Goal: Obtain resource: Download file/media

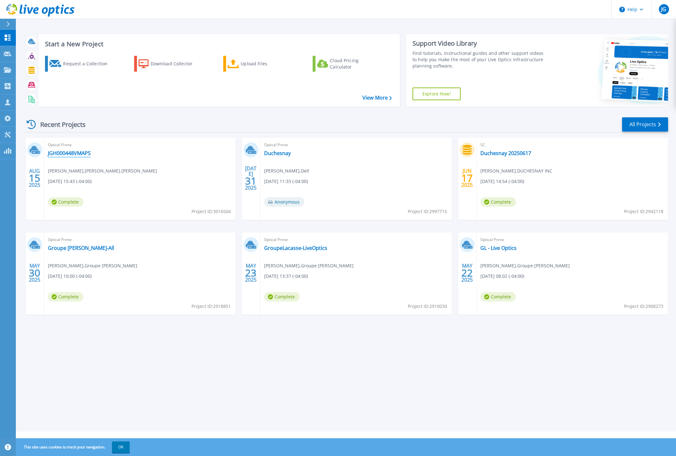
click at [71, 152] on link "JGH000448VMAPS" at bounding box center [69, 153] width 43 height 6
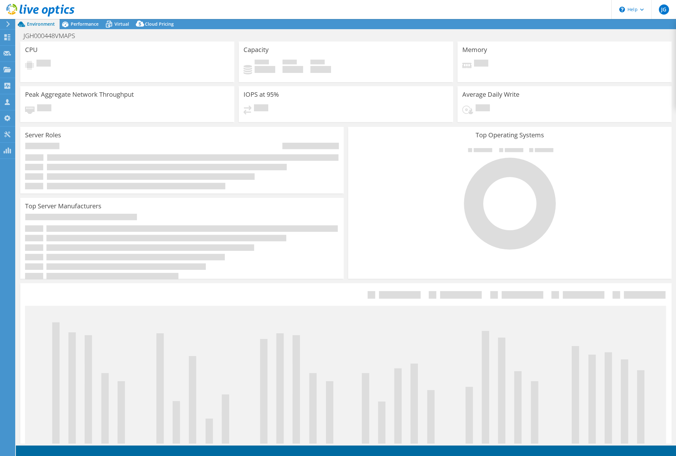
select select "USD"
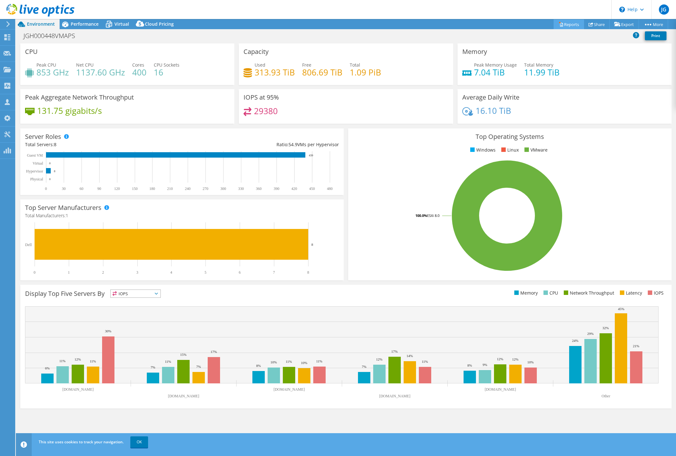
click at [571, 27] on link "Reports" at bounding box center [569, 24] width 30 height 10
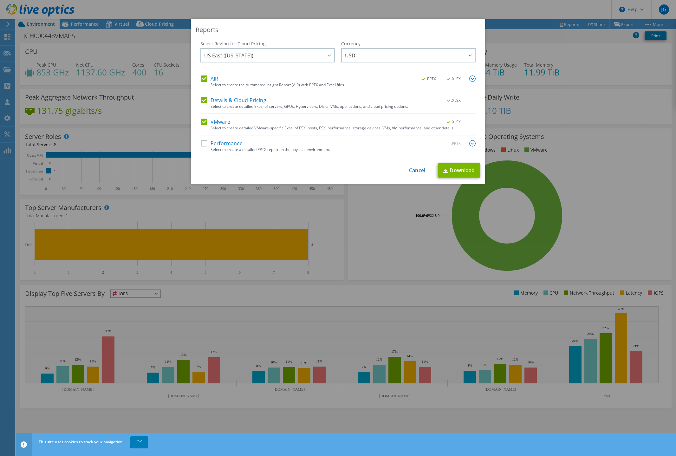
drag, startPoint x: 208, startPoint y: 78, endPoint x: 209, endPoint y: 82, distance: 4.0
click at [208, 78] on label "AIR" at bounding box center [209, 78] width 17 height 6
click at [0, 0] on input "AIR" at bounding box center [0, 0] width 0 height 0
click at [228, 101] on label "Details & Cloud Pricing" at bounding box center [233, 100] width 65 height 6
click at [0, 0] on input "Details & Cloud Pricing" at bounding box center [0, 0] width 0 height 0
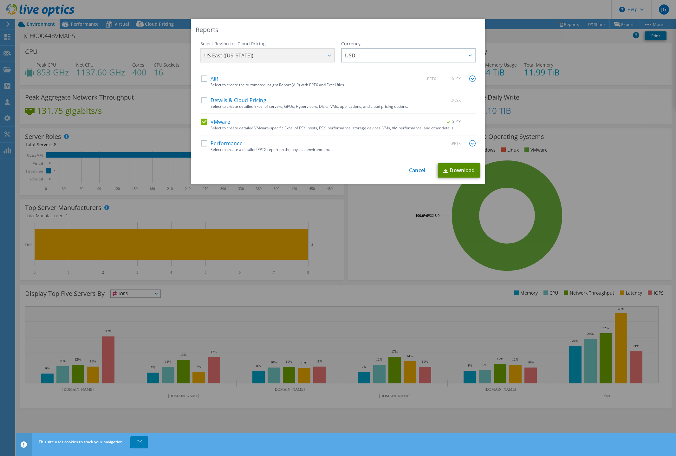
click at [444, 168] on link "Download" at bounding box center [459, 170] width 43 height 14
click at [416, 169] on link "Cancel" at bounding box center [417, 170] width 16 height 6
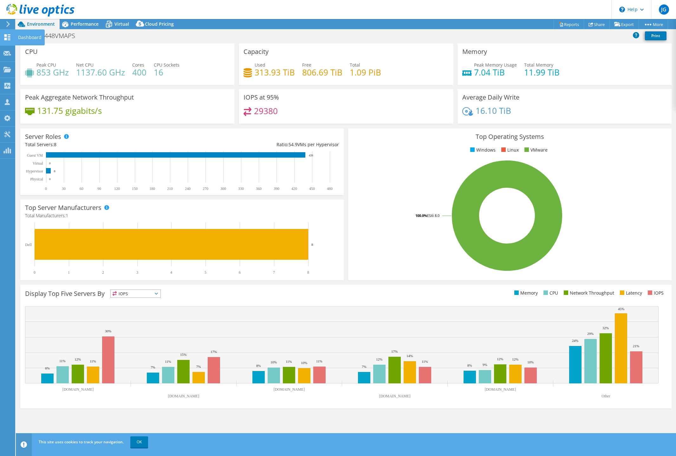
click at [23, 35] on div "Dashboard" at bounding box center [30, 37] width 30 height 16
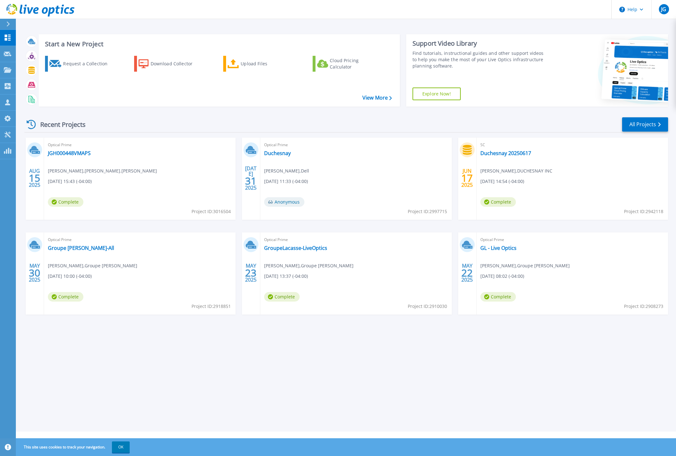
click at [71, 160] on div "Optical Prime JGH000448VMAPS Martin Fontaine , Martin.Fontaine 08/15/2025, 15:4…" at bounding box center [140, 179] width 192 height 82
click at [76, 154] on link "JGH000448VMAPS" at bounding box center [69, 153] width 43 height 6
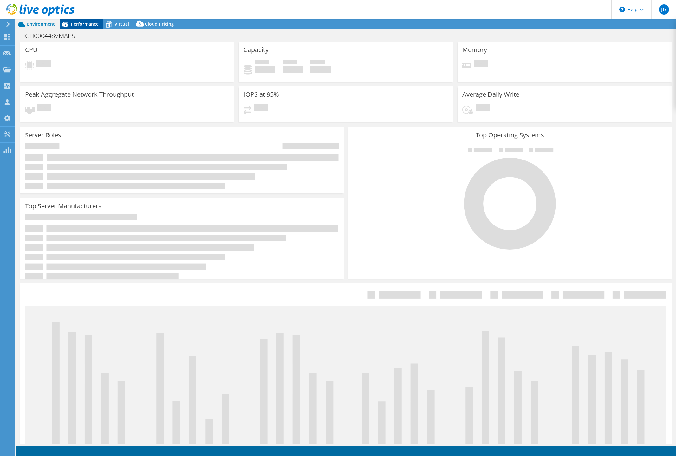
select select "USD"
click at [82, 22] on span "Performance" at bounding box center [85, 24] width 28 height 6
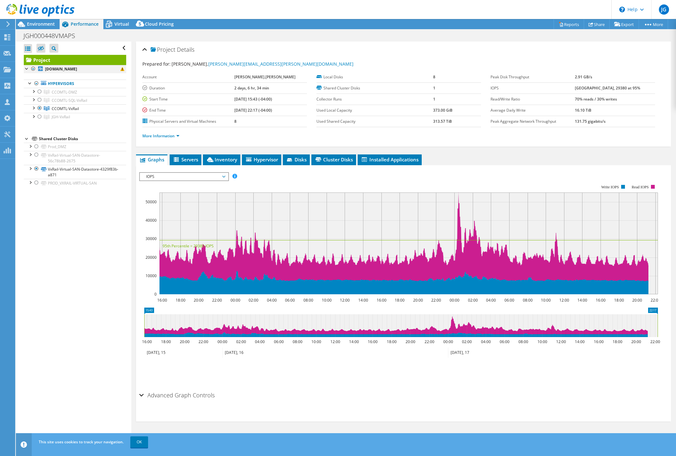
click at [34, 67] on div at bounding box center [33, 69] width 6 height 8
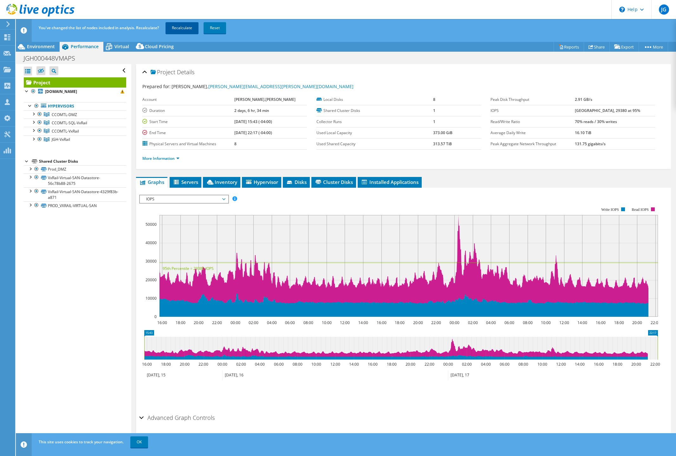
click at [180, 23] on link "Recalculate" at bounding box center [182, 27] width 33 height 11
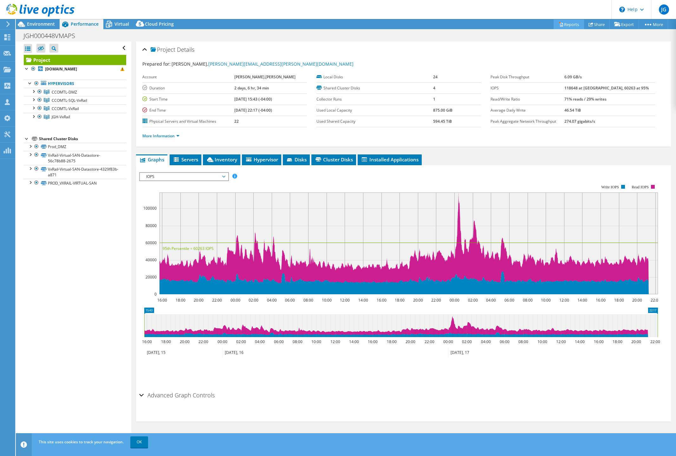
click at [564, 23] on link "Reports" at bounding box center [569, 24] width 30 height 10
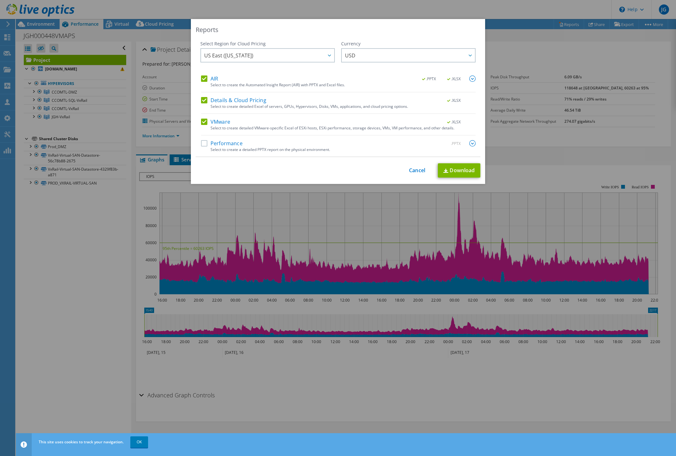
click at [239, 97] on label "Details & Cloud Pricing" at bounding box center [233, 100] width 65 height 6
click at [0, 0] on input "Details & Cloud Pricing" at bounding box center [0, 0] width 0 height 0
click at [213, 79] on label "AIR" at bounding box center [209, 78] width 17 height 6
click at [0, 0] on input "AIR" at bounding box center [0, 0] width 0 height 0
click at [457, 167] on link "Download" at bounding box center [459, 170] width 43 height 14
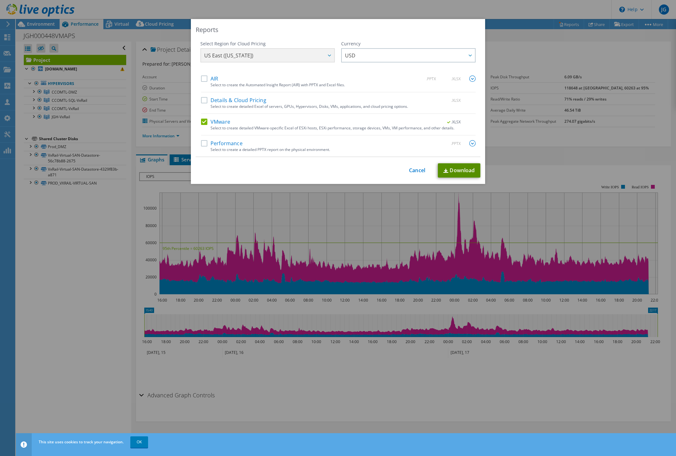
click at [458, 170] on link "Download" at bounding box center [459, 170] width 43 height 14
click at [458, 168] on link "Download" at bounding box center [459, 170] width 43 height 14
click at [412, 169] on link "Cancel" at bounding box center [417, 170] width 16 height 6
